Goal: Task Accomplishment & Management: Manage account settings

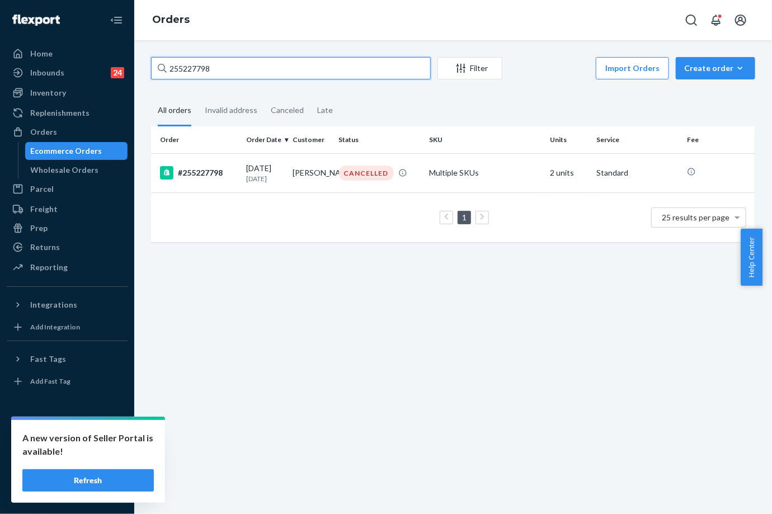
click at [214, 61] on input "255227798" at bounding box center [291, 68] width 280 height 22
drag, startPoint x: 0, startPoint y: 0, endPoint x: 214, endPoint y: 61, distance: 222.8
click at [214, 61] on input "255227798" at bounding box center [291, 68] width 280 height 22
paste input "86449"
click at [183, 62] on input "255286449" at bounding box center [291, 68] width 280 height 22
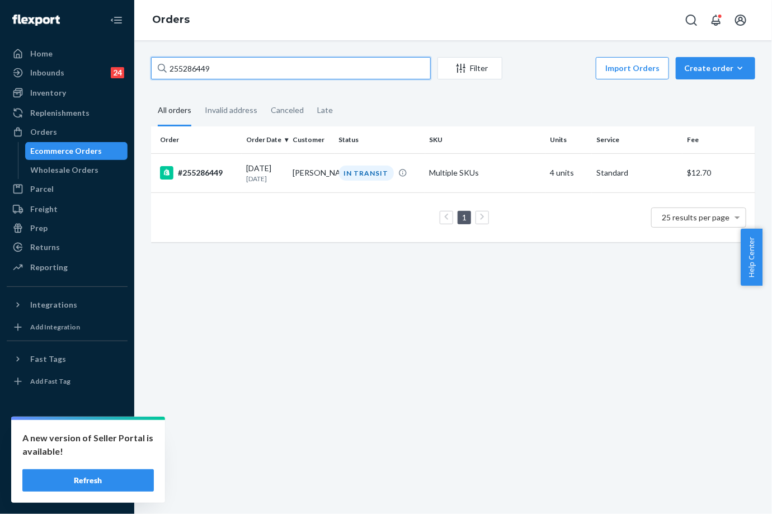
click at [183, 62] on input "255286449" at bounding box center [291, 68] width 280 height 22
paste input "7793"
type input "255287793"
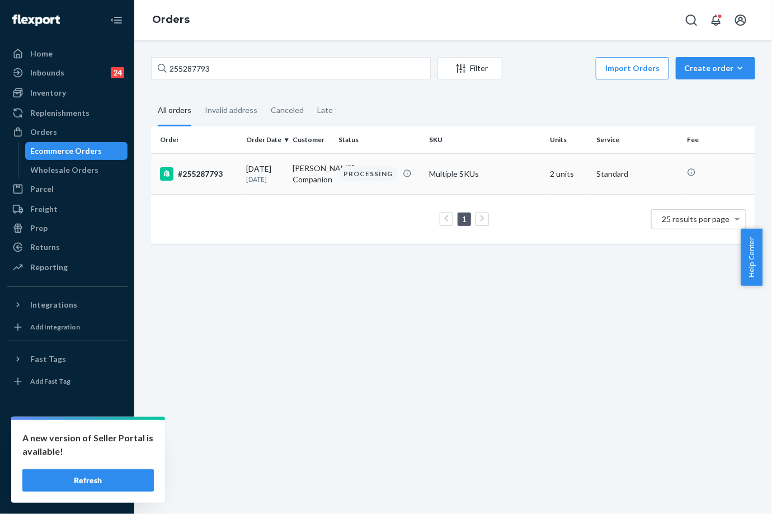
click at [364, 180] on div "PROCESSING" at bounding box center [368, 173] width 59 height 15
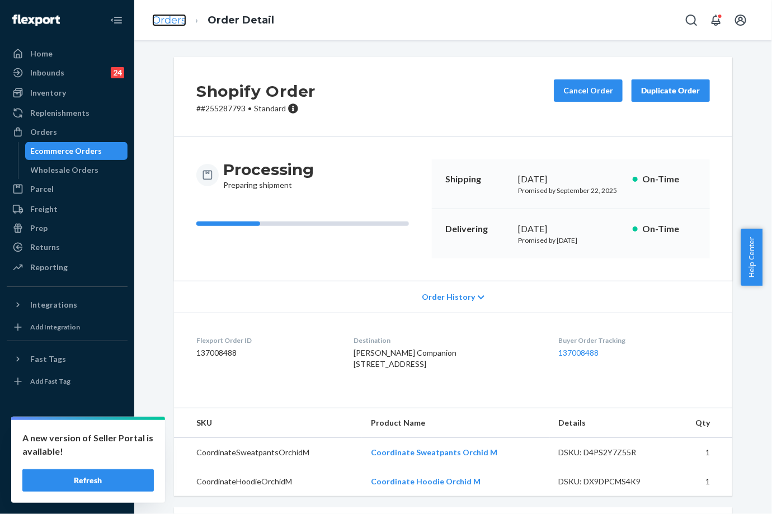
click at [156, 15] on link "Orders" at bounding box center [169, 20] width 34 height 12
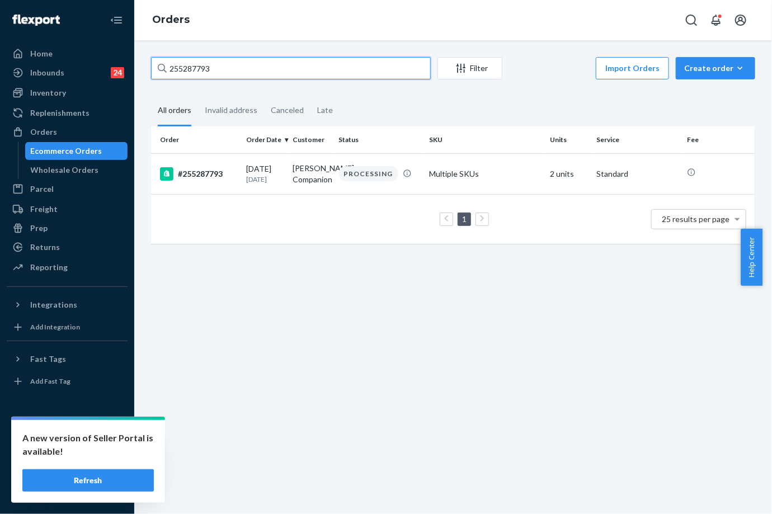
click at [177, 65] on input "255287793" at bounding box center [291, 68] width 280 height 22
paste input "3756366"
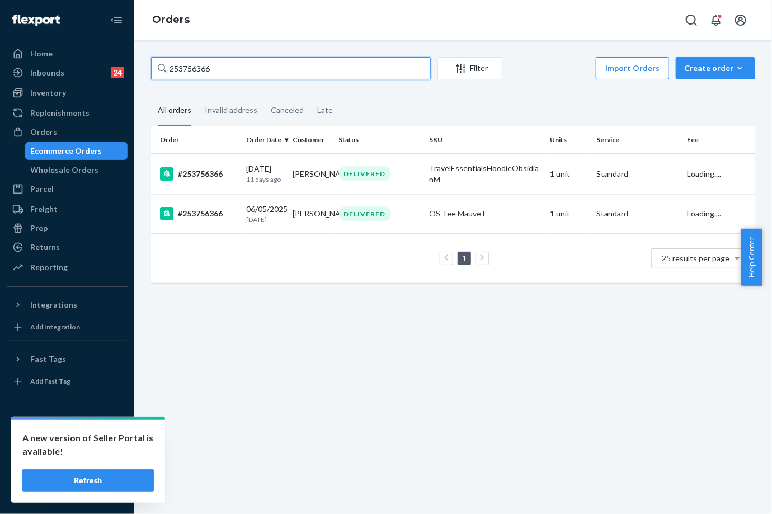
type input "253756366"
click at [461, 179] on div "TravelEssentialsHoodieObsidianM" at bounding box center [486, 174] width 112 height 22
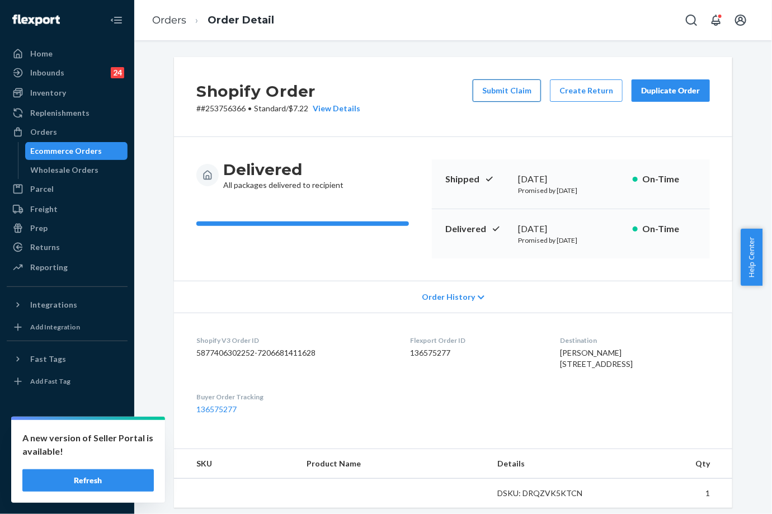
click at [524, 97] on button "Submit Claim" at bounding box center [507, 90] width 68 height 22
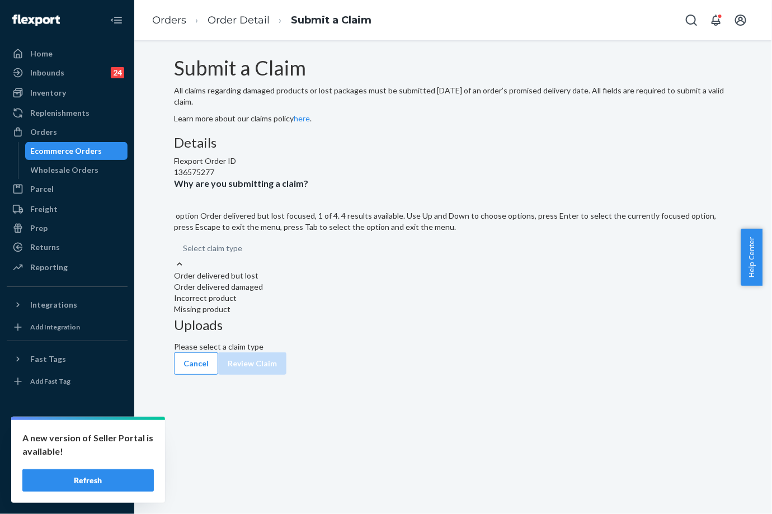
click at [351, 258] on div "Select claim type" at bounding box center [453, 248] width 558 height 20
click at [243, 254] on input "Why are you submitting a claim? option Order delivered but lost focused, 1 of 4…" at bounding box center [242, 248] width 1 height 11
click at [331, 304] on div "Incorrect product" at bounding box center [453, 298] width 558 height 11
click at [243, 254] on input "Why are you submitting a claim? option Incorrect product focused, 0 of 4. 4 res…" at bounding box center [242, 248] width 1 height 11
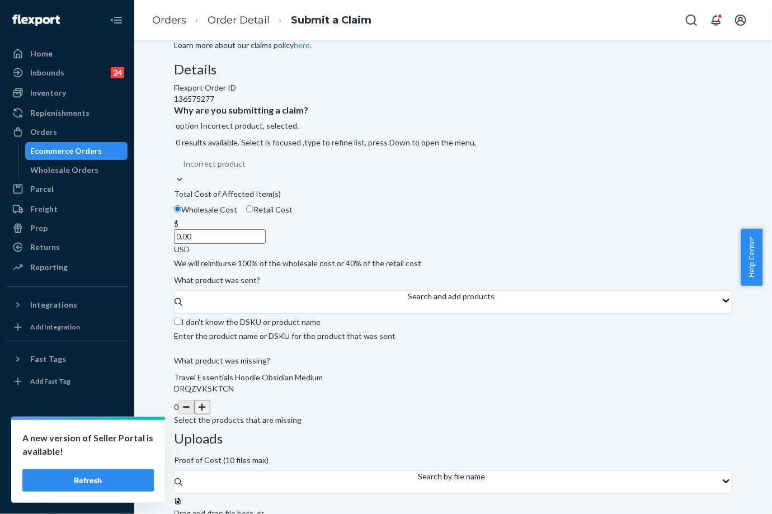
scroll to position [103, 0]
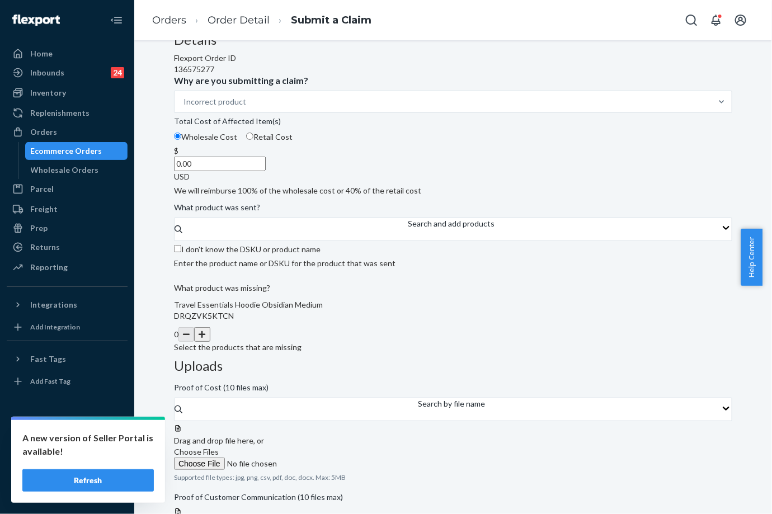
click at [210, 342] on button "button" at bounding box center [202, 334] width 16 height 15
drag, startPoint x: 203, startPoint y: 414, endPoint x: 278, endPoint y: 422, distance: 75.9
click at [278, 422] on div "Submit a Claim All claims regarding damaged products or lost packages must be s…" at bounding box center [453, 262] width 558 height 616
copy span "Travel Essentials Hoodie Obsidian Medium"
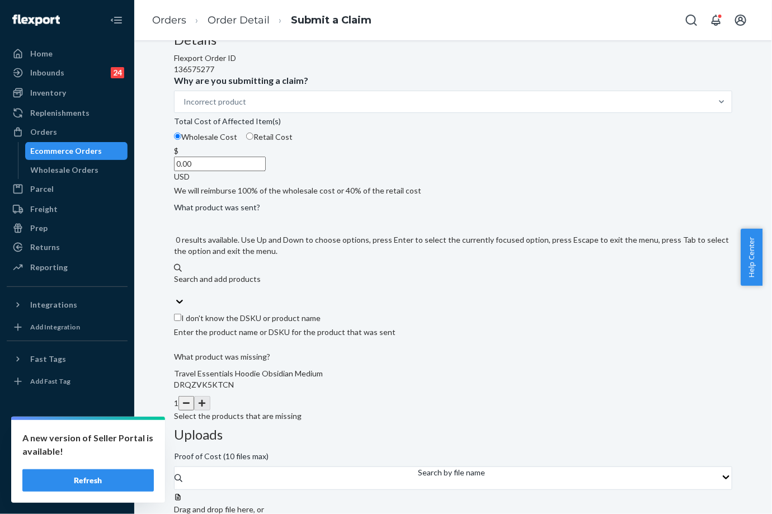
click at [276, 285] on div "Search and add products" at bounding box center [453, 279] width 558 height 11
click at [175, 296] on input "0 results available. Use Up and Down to choose options, press Enter to select t…" at bounding box center [174, 290] width 1 height 11
paste input "Travel Essentials Hoodie Obsidian Medium"
type input "Travel Essentials Hoodie Obsidian Medium"
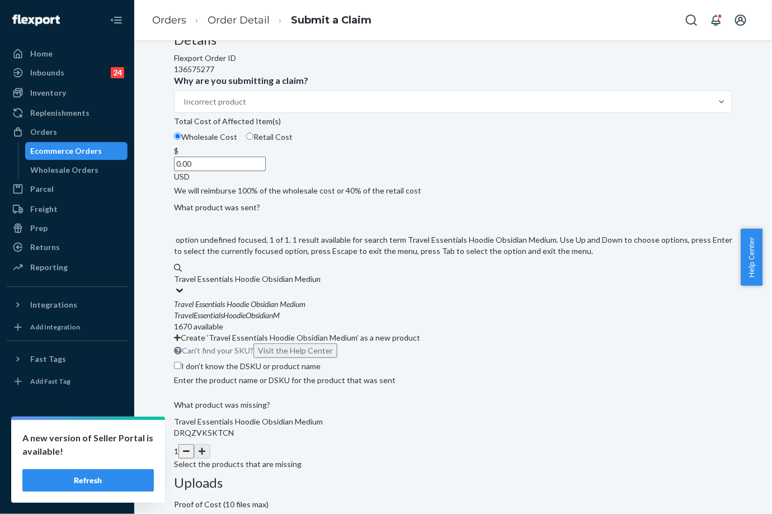
click at [286, 310] on div "Travel Essentials Hoodie Obsidian Medium" at bounding box center [453, 304] width 558 height 11
click at [286, 285] on input "Travel Essentials Hoodie Obsidian Medium" at bounding box center [247, 279] width 147 height 11
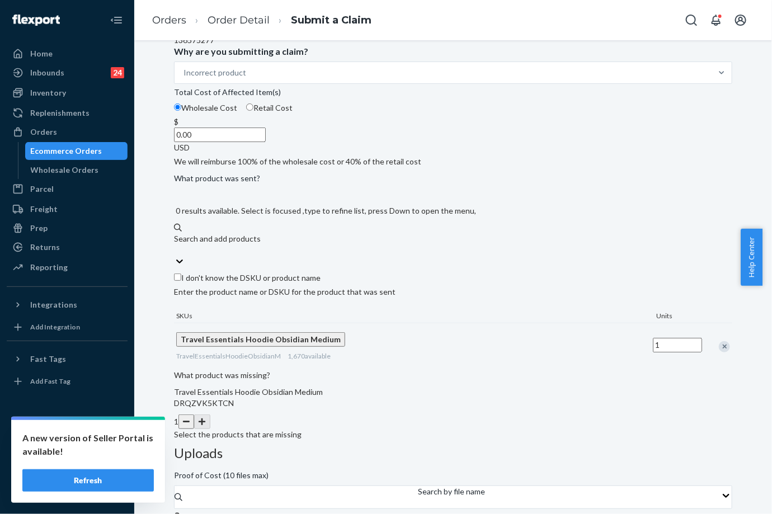
scroll to position [170, 0]
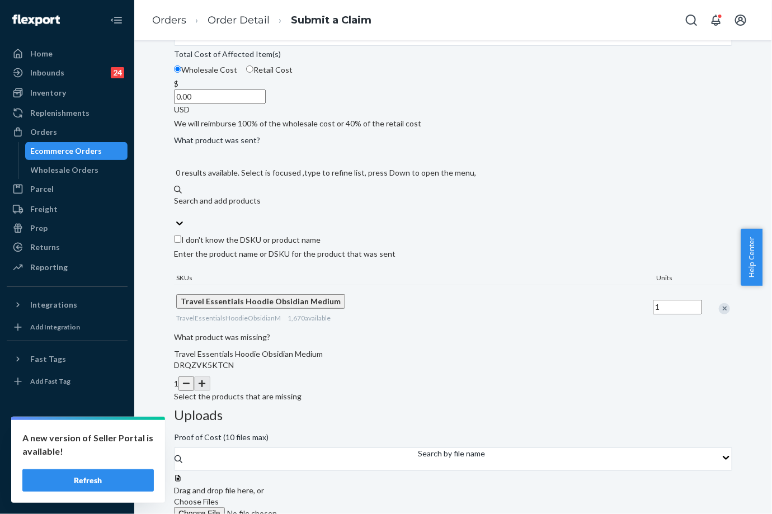
click at [266, 104] on input "0.00" at bounding box center [220, 97] width 92 height 15
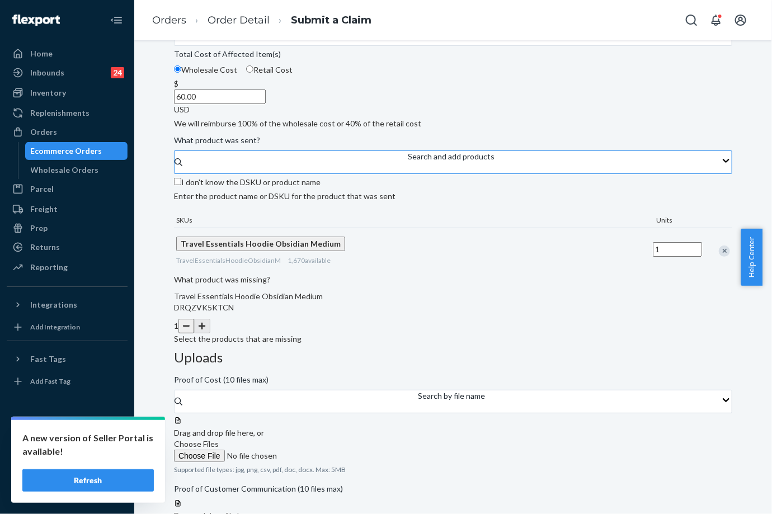
type input "60.00"
click at [495, 351] on div "Uploads Proof of Cost (10 files max) Search by file name Drag and drop file her…" at bounding box center [453, 454] width 558 height 216
click at [219, 439] on span "Choose Files" at bounding box center [196, 444] width 45 height 10
click at [326, 450] on input "Choose Files" at bounding box center [250, 456] width 152 height 12
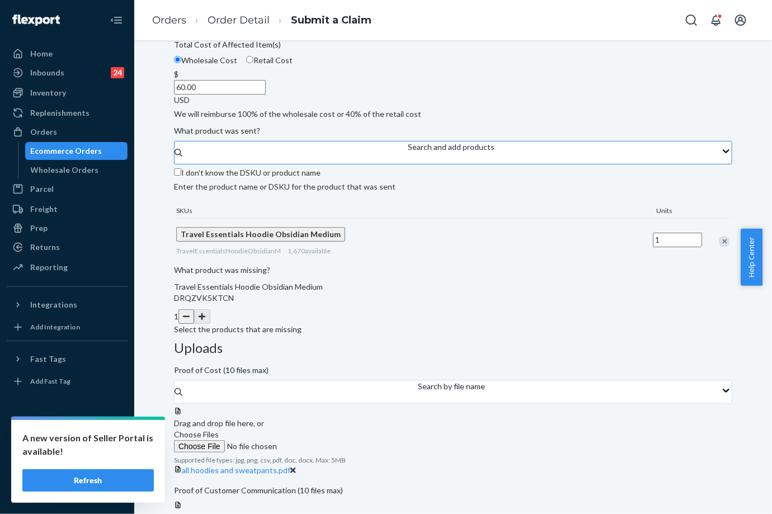
scroll to position [183, 0]
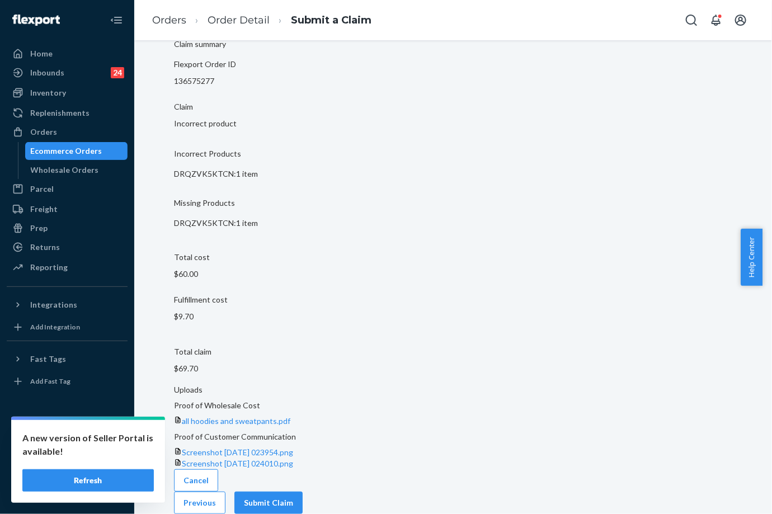
scroll to position [0, 0]
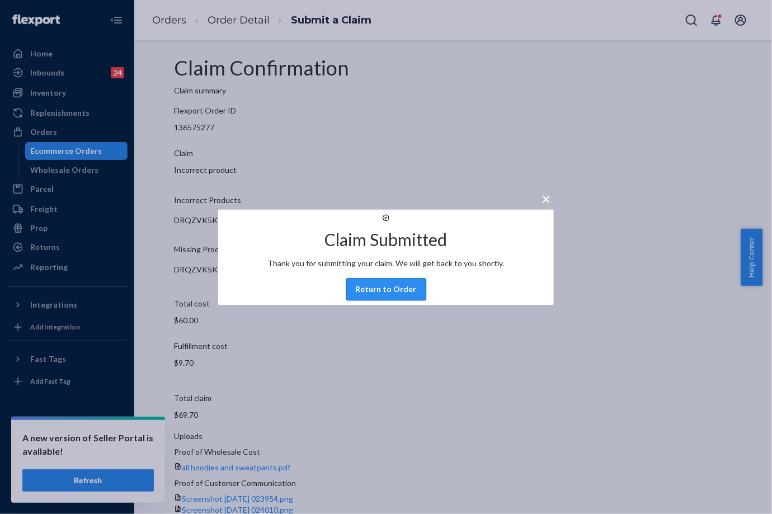
click at [396, 296] on button "Return to Order" at bounding box center [386, 289] width 80 height 22
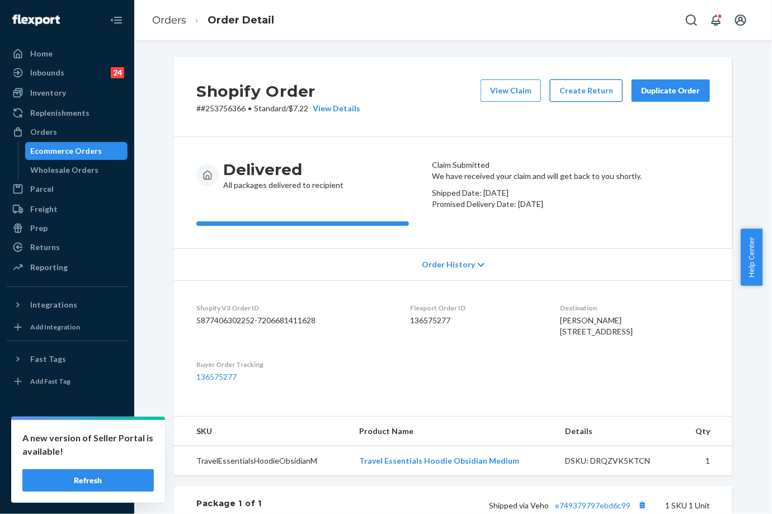
click at [581, 92] on button "Create Return" at bounding box center [586, 90] width 73 height 22
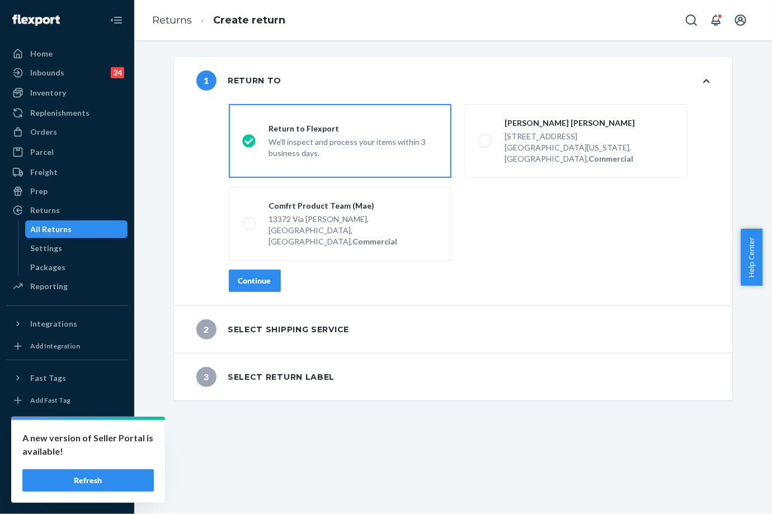
click at [263, 275] on div "Continue" at bounding box center [254, 280] width 33 height 11
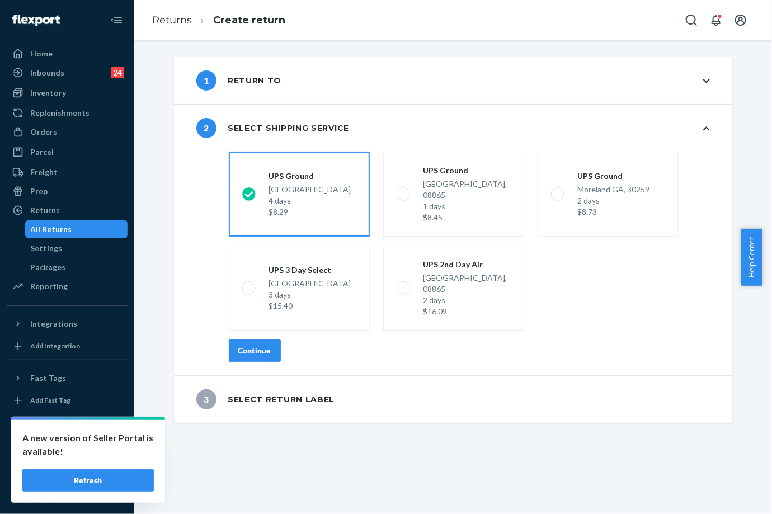
click at [271, 340] on button "Continue" at bounding box center [255, 351] width 52 height 22
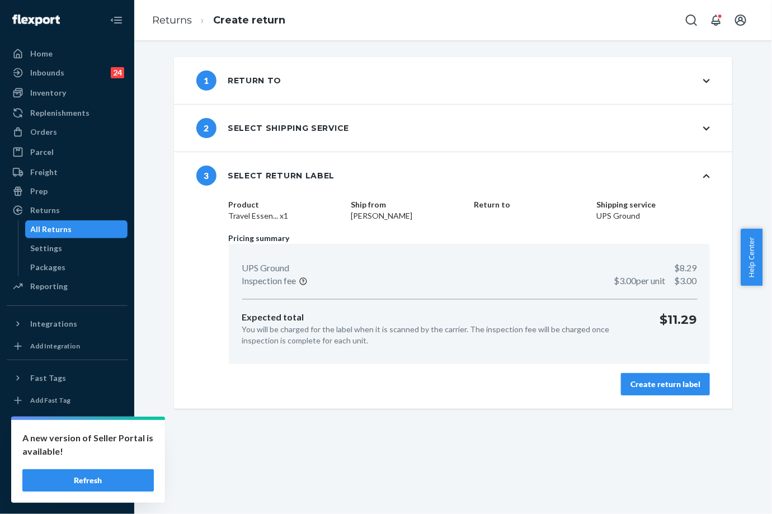
click at [674, 385] on div "Create return label" at bounding box center [666, 384] width 70 height 11
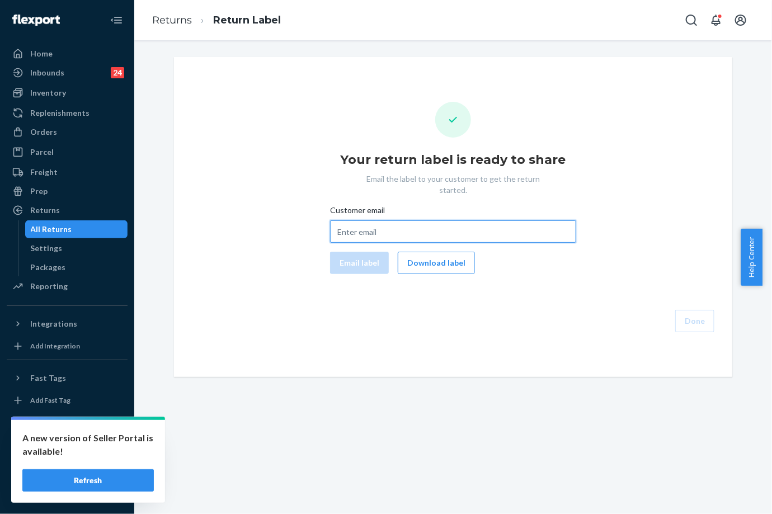
click at [454, 220] on input "Customer email" at bounding box center [453, 231] width 246 height 22
paste input "[EMAIL_ADDRESS][DOMAIN_NAME]"
type input "[EMAIL_ADDRESS][DOMAIN_NAME]"
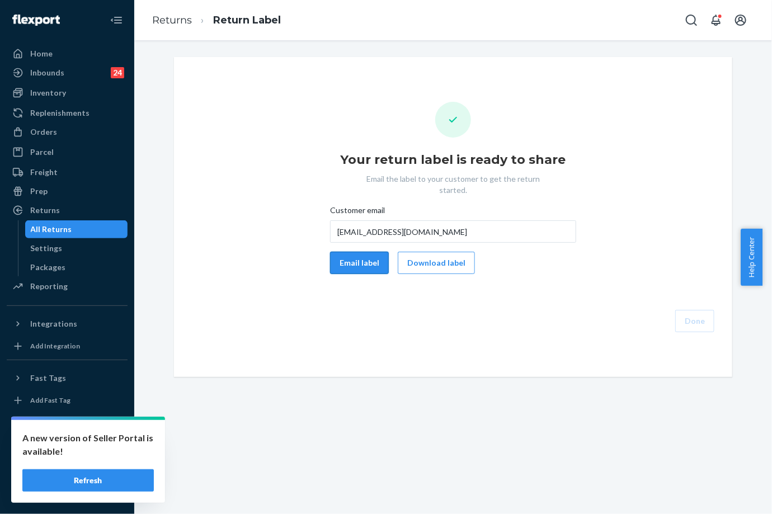
click at [360, 252] on button "Email label" at bounding box center [359, 263] width 59 height 22
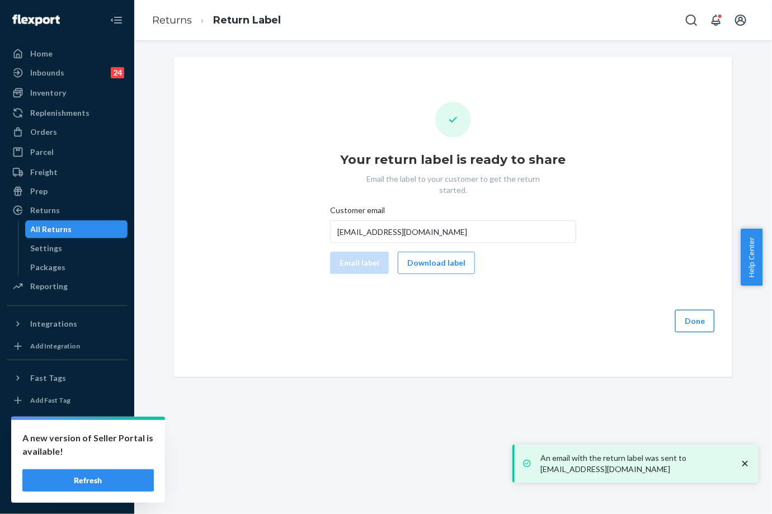
click at [689, 311] on button "Done" at bounding box center [694, 321] width 39 height 22
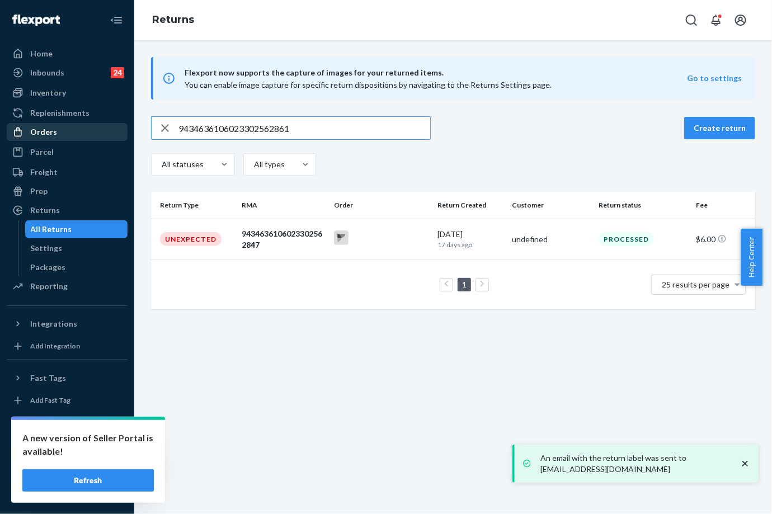
click at [64, 126] on div "Orders" at bounding box center [67, 132] width 119 height 16
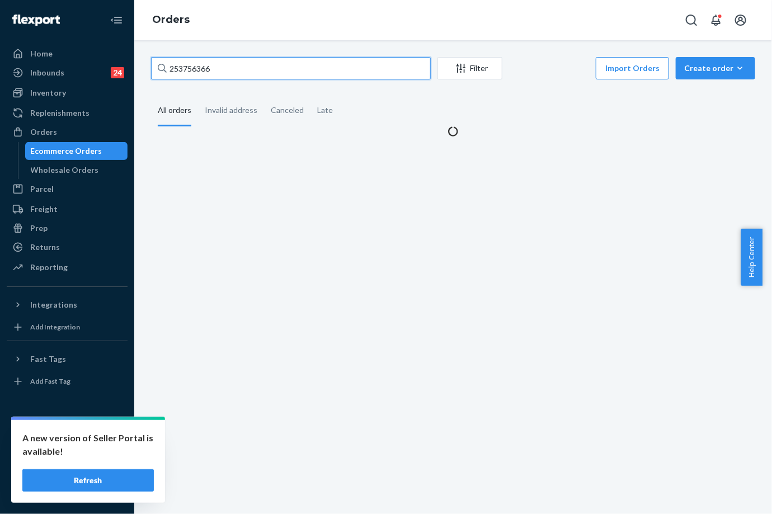
click at [177, 70] on input "253756366" at bounding box center [291, 68] width 280 height 22
paste input "5289473"
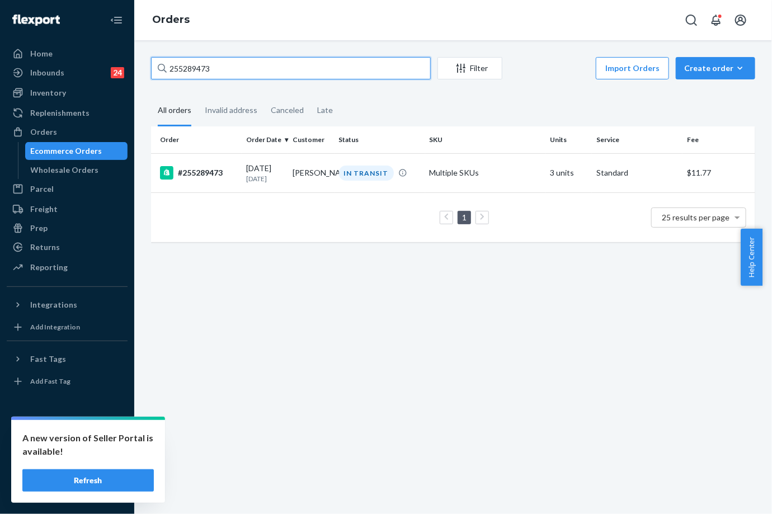
click at [200, 67] on input "255289473" at bounding box center [291, 68] width 280 height 22
paste input "53260"
type input "255253260"
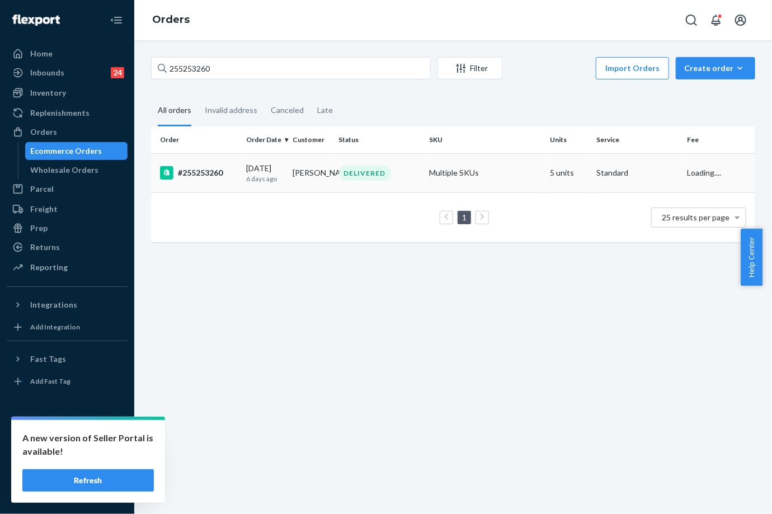
click at [284, 164] on div "[DATE] [DATE]" at bounding box center [264, 173] width 37 height 21
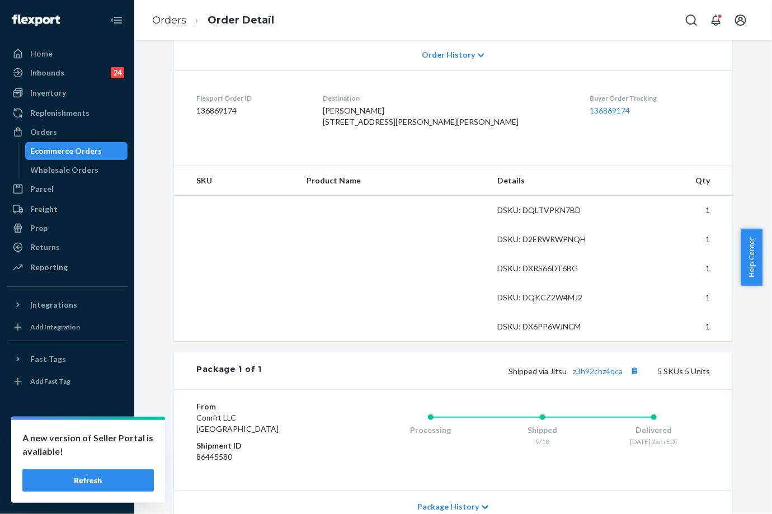
scroll to position [248, 0]
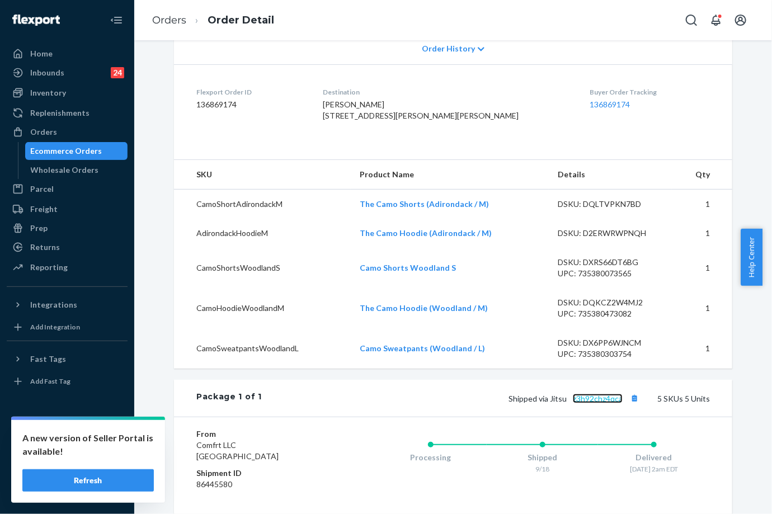
click at [594, 403] on link "z3h92chz4qca" at bounding box center [598, 399] width 50 height 10
